Goal: Task Accomplishment & Management: Use online tool/utility

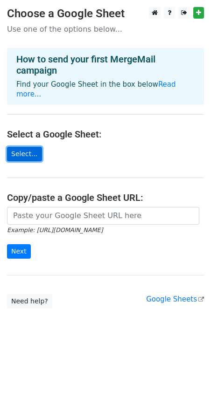
click at [27, 147] on link "Select..." at bounding box center [24, 154] width 35 height 14
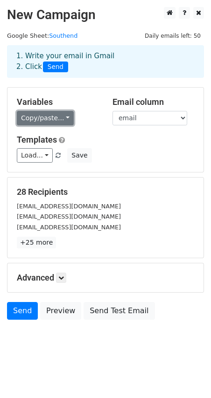
click at [60, 118] on link "Copy/paste..." at bounding box center [45, 118] width 57 height 14
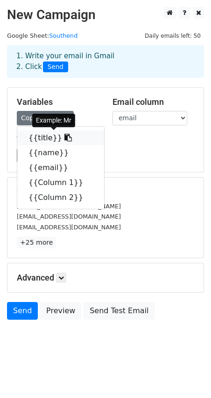
click at [44, 141] on link "{{title}}" at bounding box center [60, 138] width 87 height 15
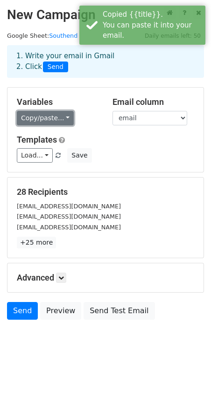
click at [62, 120] on link "Copy/paste..." at bounding box center [45, 118] width 57 height 14
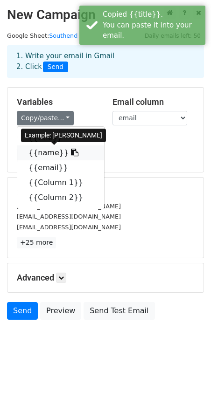
click at [44, 154] on link "{{name}}" at bounding box center [60, 152] width 87 height 15
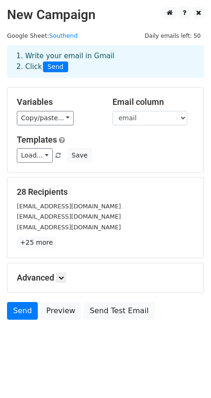
scroll to position [1, 0]
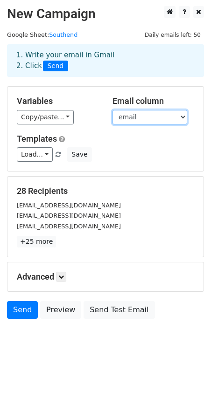
click at [173, 116] on select "title name email Column 1 Column 2" at bounding box center [149, 117] width 75 height 14
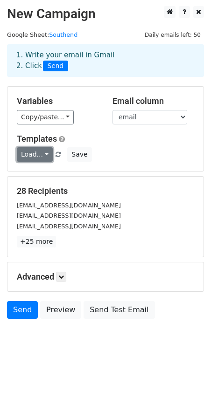
click at [42, 157] on link "Load..." at bounding box center [35, 154] width 36 height 14
click at [40, 173] on link "[PERSON_NAME]" at bounding box center [59, 174] width 84 height 15
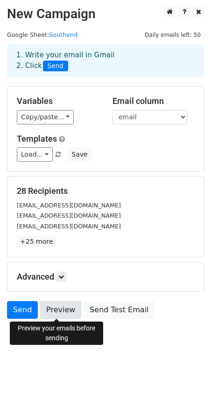
click at [46, 303] on link "Preview" at bounding box center [60, 310] width 41 height 18
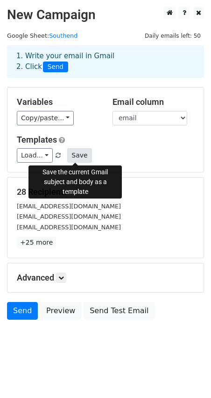
click at [74, 158] on button "Save" at bounding box center [79, 155] width 24 height 14
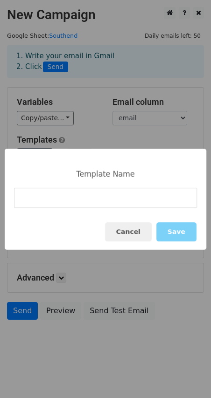
type input "P"
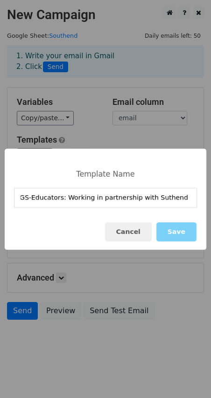
scroll to position [0, 51]
type input "Introduction to PGS-Educators: Working in partnership with Southend Schools"
click at [184, 233] on button "Save" at bounding box center [176, 231] width 40 height 19
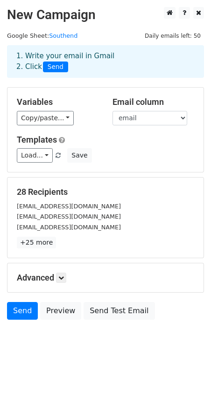
scroll to position [1, 0]
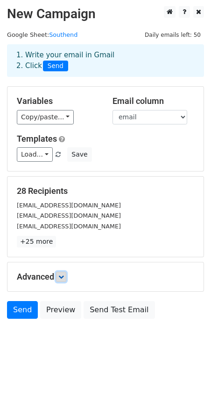
click at [61, 277] on icon at bounding box center [61, 277] width 6 height 6
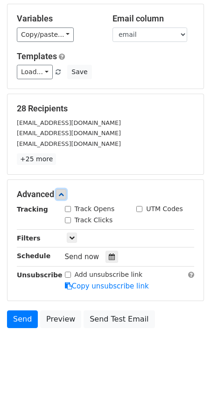
scroll to position [93, 0]
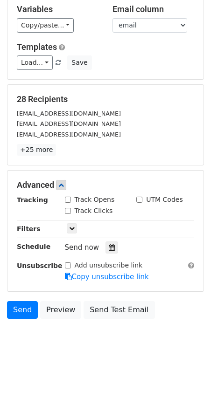
click at [69, 200] on input "Track Opens" at bounding box center [68, 200] width 6 height 6
checkbox input "true"
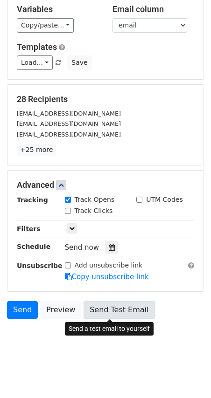
click at [118, 312] on link "Send Test Email" at bounding box center [118, 310] width 71 height 18
click at [114, 308] on link "Send Test Email" at bounding box center [118, 310] width 71 height 18
click at [102, 312] on link "Send Test Email" at bounding box center [118, 310] width 71 height 18
